Goal: Information Seeking & Learning: Check status

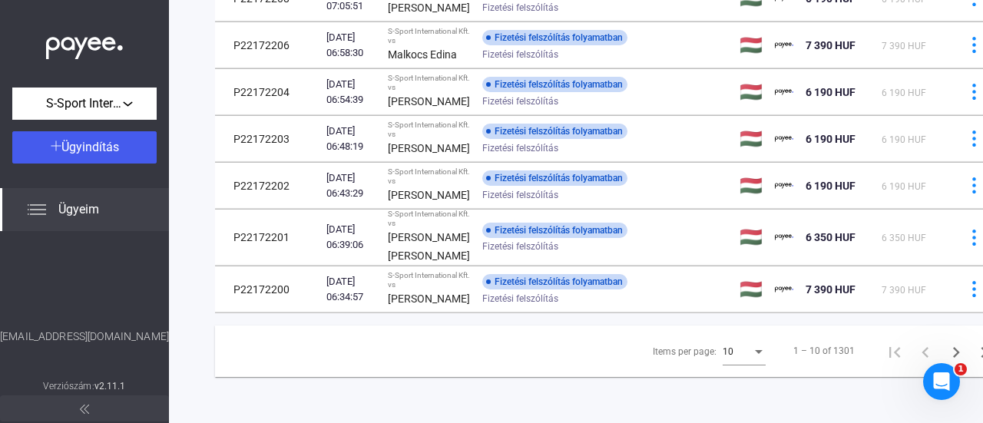
scroll to position [572, 0]
click at [723, 343] on div "10" at bounding box center [737, 352] width 29 height 18
click at [707, 376] on span "25" at bounding box center [709, 369] width 43 height 18
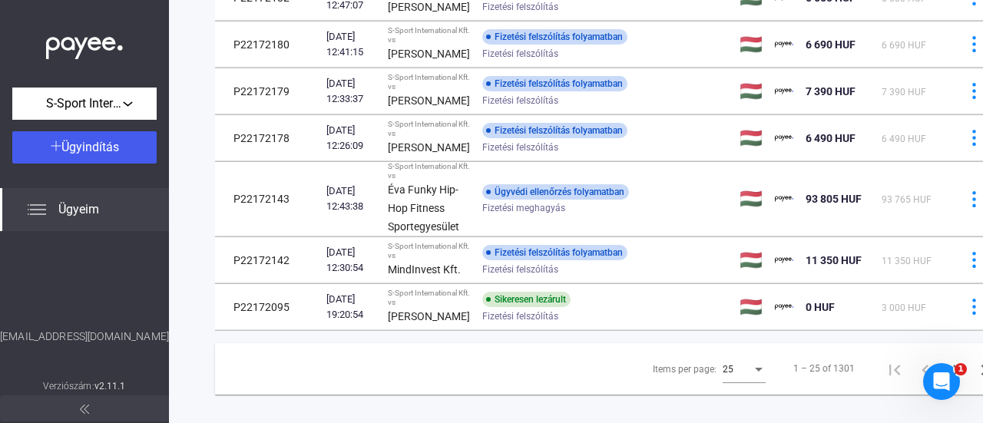
scroll to position [1168, 0]
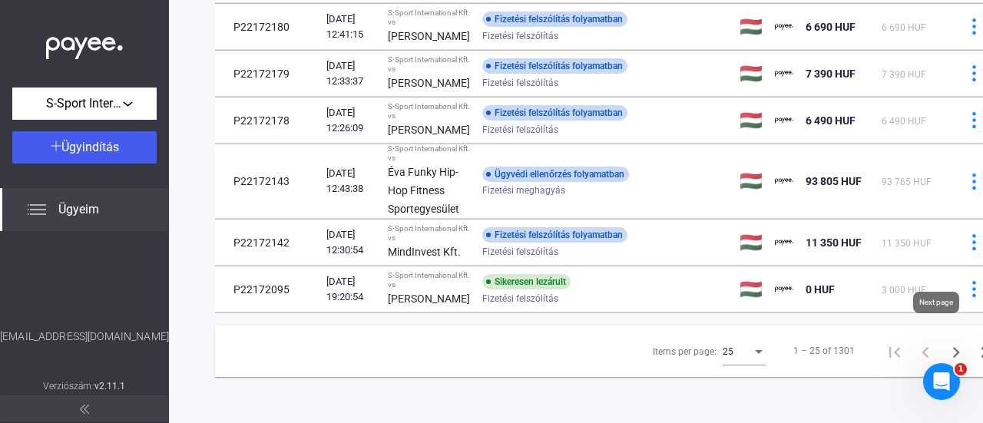
click at [953, 347] on icon "Next page" at bounding box center [956, 352] width 7 height 11
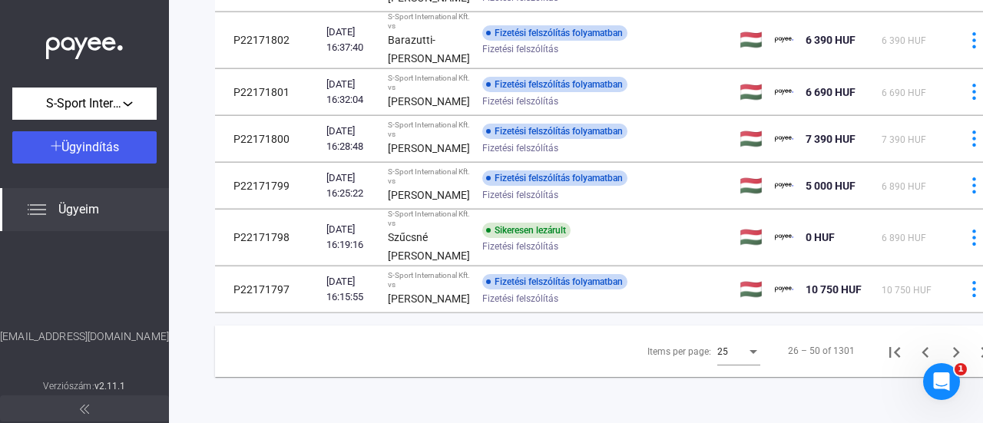
scroll to position [1573, 0]
click at [946, 342] on icon "Next page" at bounding box center [957, 353] width 22 height 22
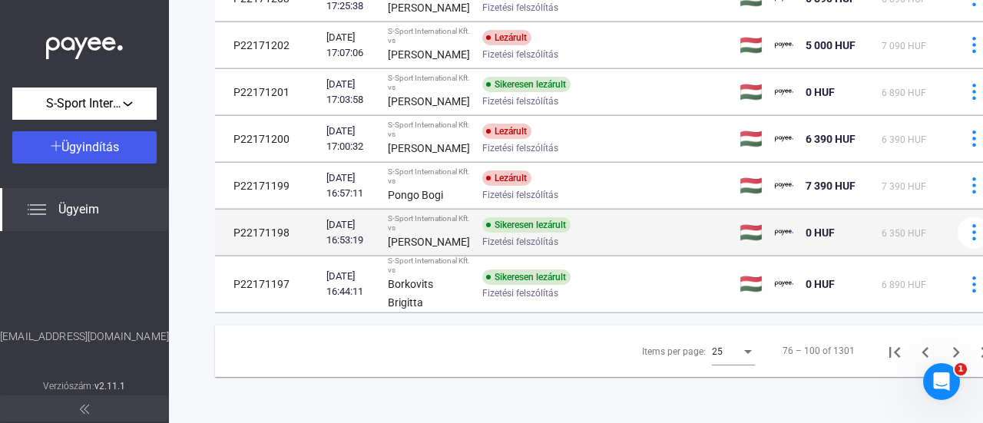
scroll to position [1499, 0]
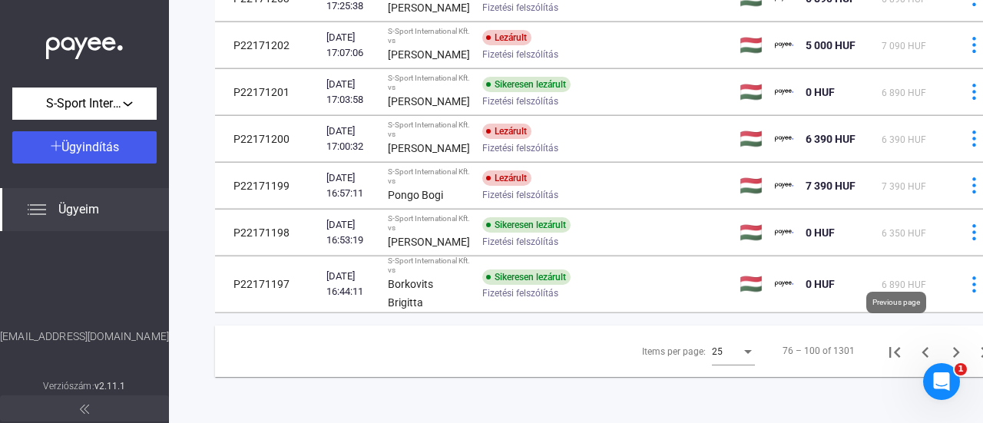
click at [915, 342] on icon "Previous page" at bounding box center [926, 353] width 22 height 22
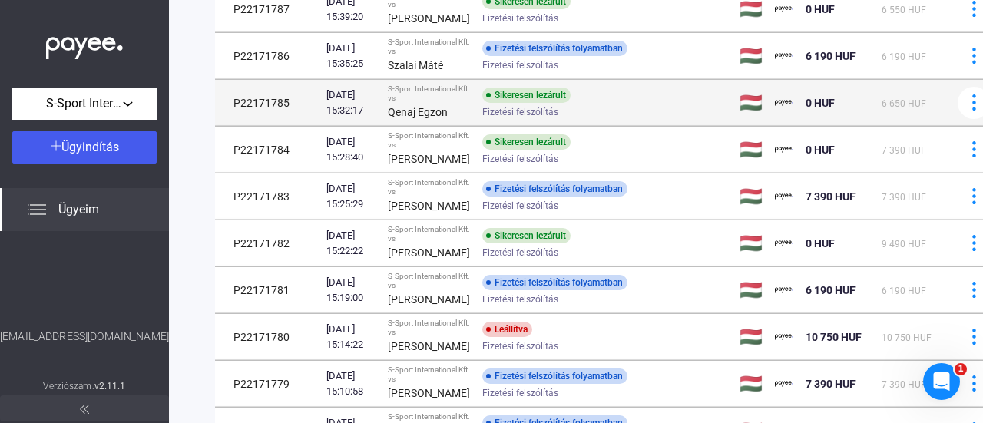
scroll to position [611, 0]
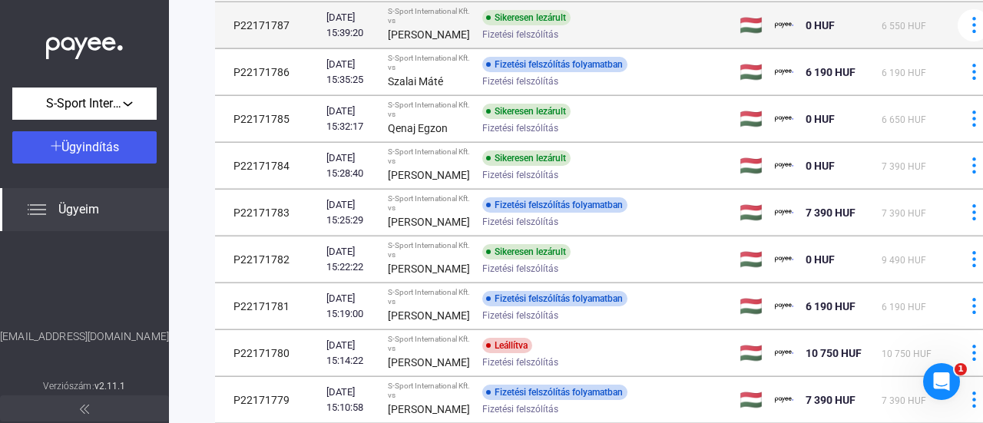
click at [589, 40] on div "Sikeresen lezárult Fizetési felszólítás" at bounding box center [604, 25] width 245 height 30
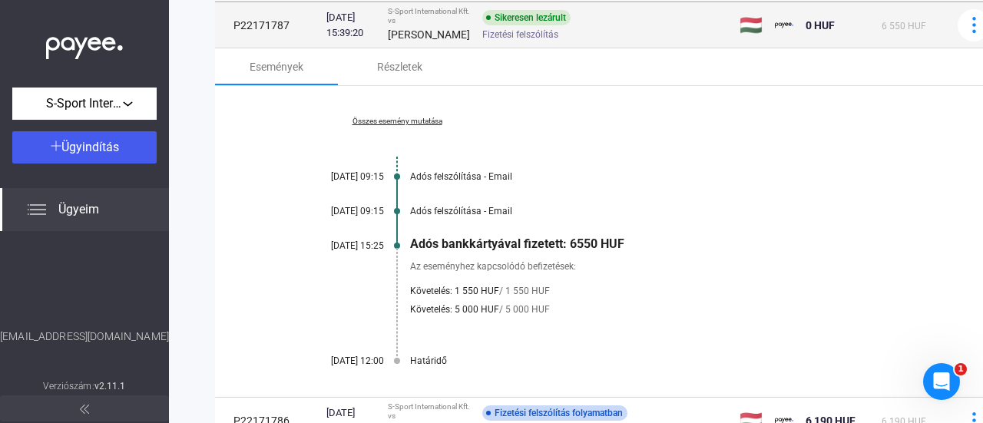
click at [278, 48] on td "P22171787" at bounding box center [267, 25] width 105 height 46
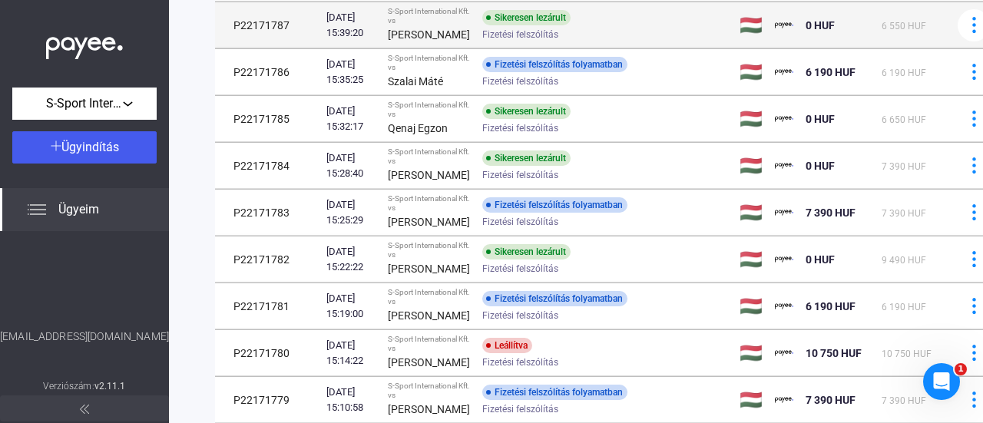
click at [272, 48] on td "P22171787" at bounding box center [267, 25] width 105 height 46
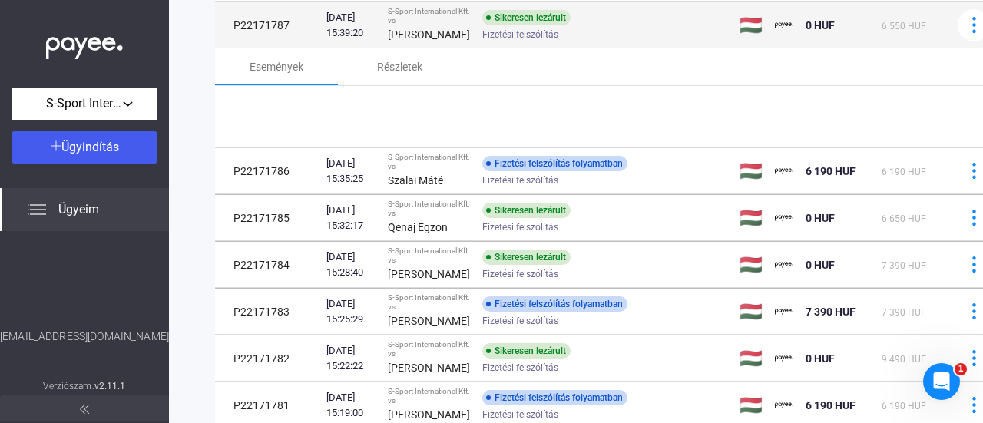
click at [272, 48] on td "P22171787" at bounding box center [267, 25] width 105 height 46
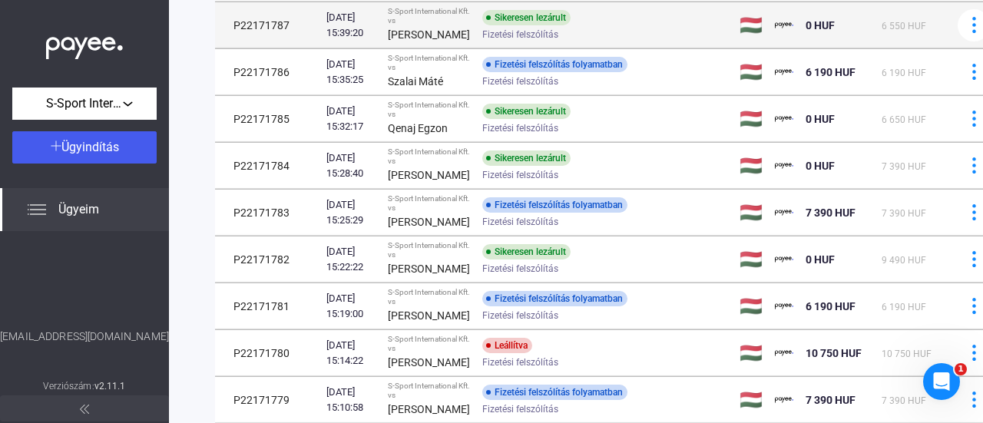
copy td "P22171787"
